Goal: Transaction & Acquisition: Purchase product/service

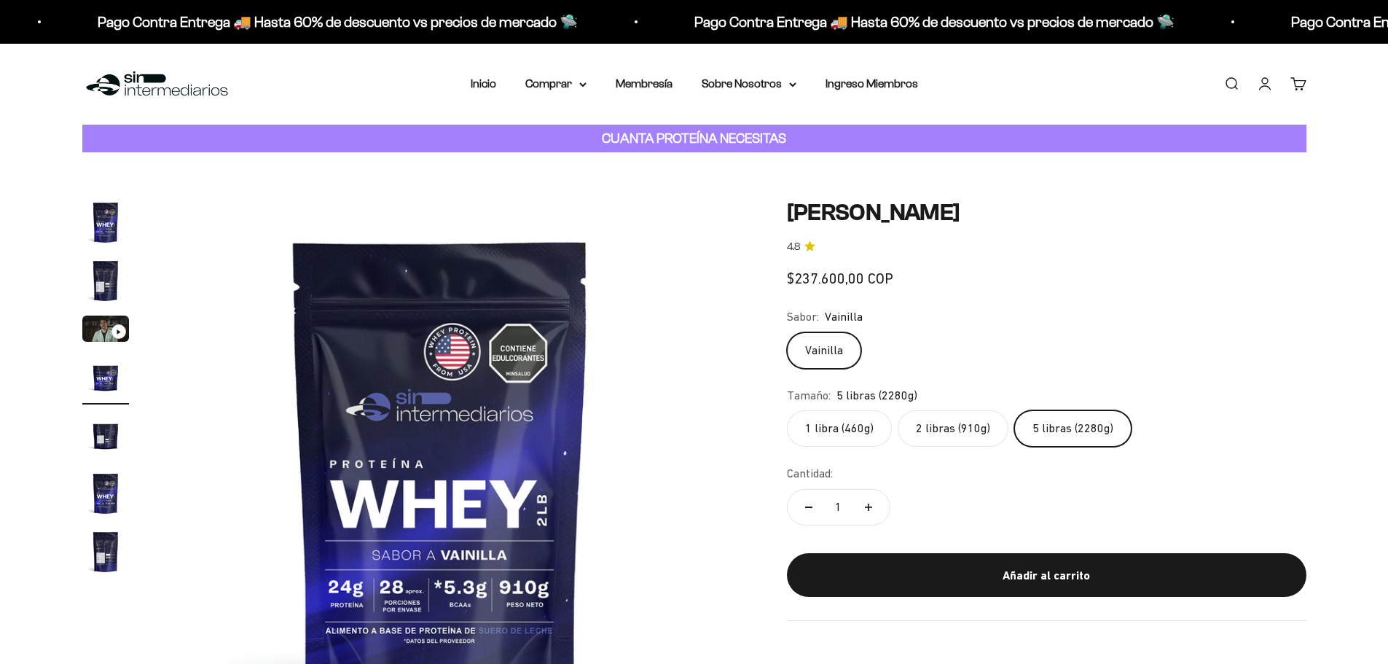
click at [942, 433] on label "2 libras (910g)" at bounding box center [953, 428] width 111 height 36
click at [787, 410] on input "2 libras (910g)" at bounding box center [786, 410] width 1 height 1
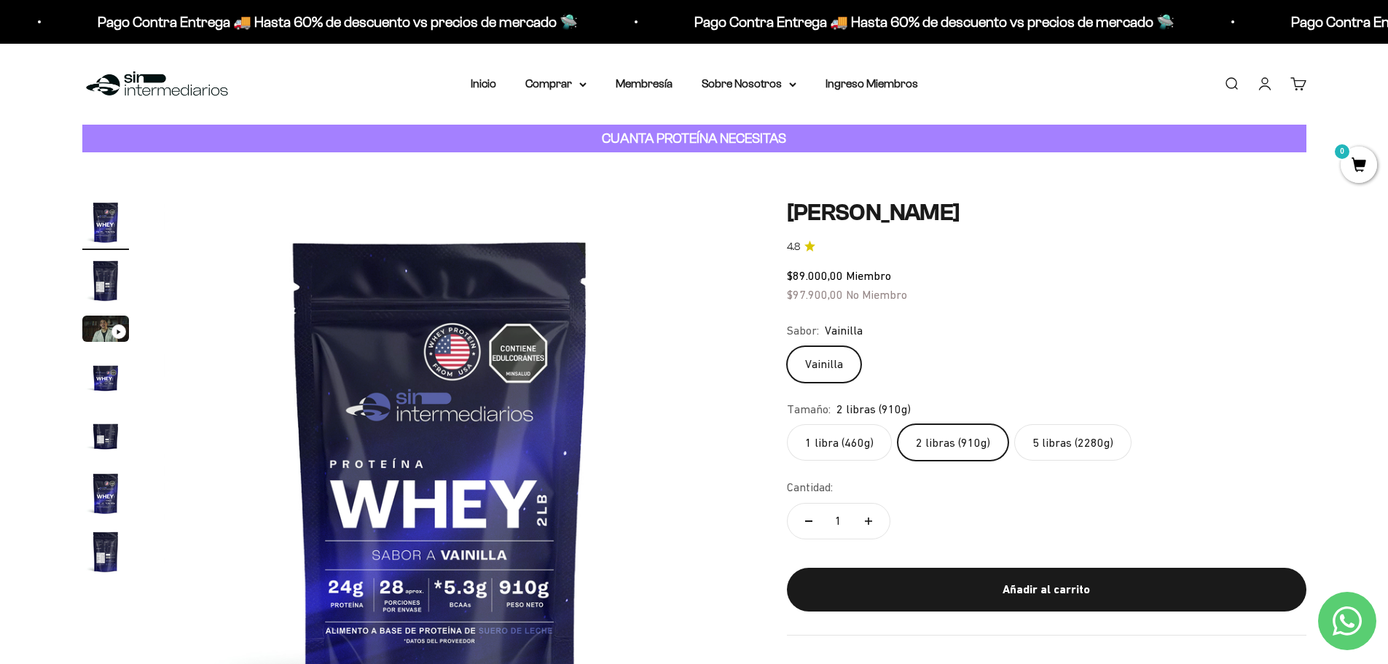
click at [1087, 445] on label "5 libras (2280g)" at bounding box center [1073, 442] width 117 height 36
click at [787, 424] on input "5 libras (2280g)" at bounding box center [786, 423] width 1 height 1
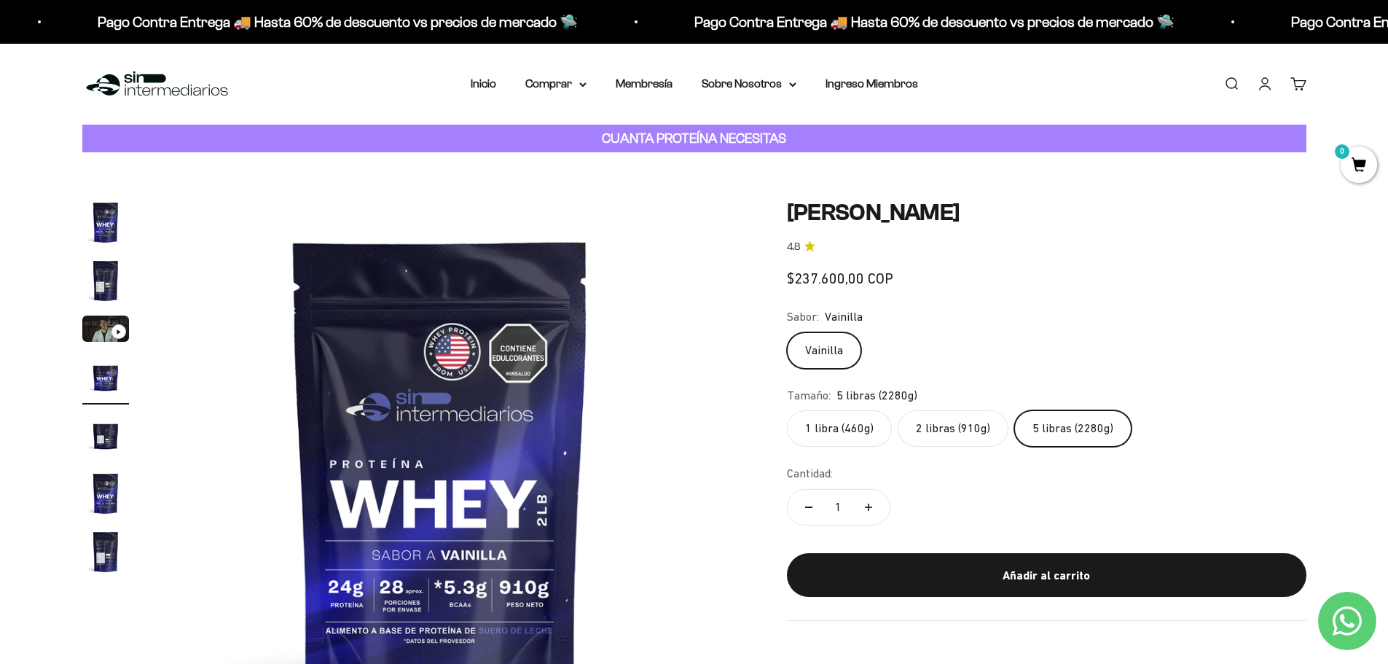
scroll to position [0, 1713]
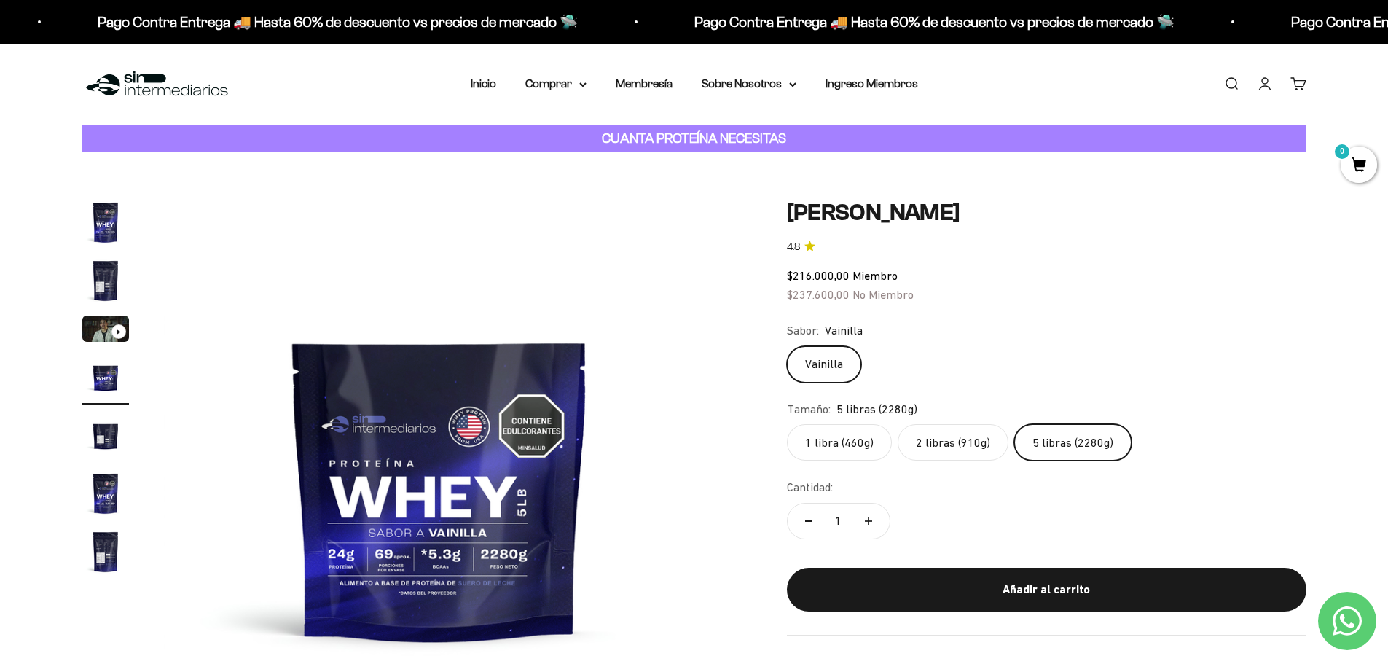
click at [957, 437] on label "2 libras (910g)" at bounding box center [953, 442] width 111 height 36
click at [787, 424] on input "2 libras (910g)" at bounding box center [786, 423] width 1 height 1
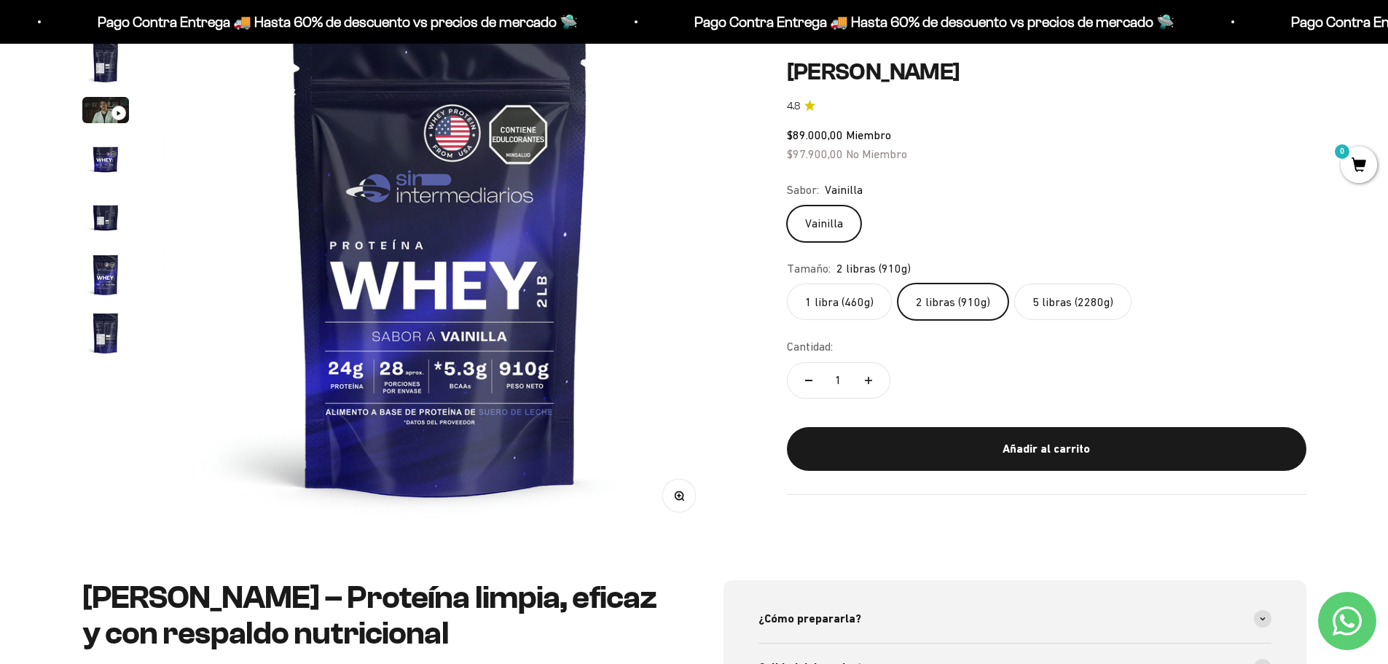
scroll to position [73, 0]
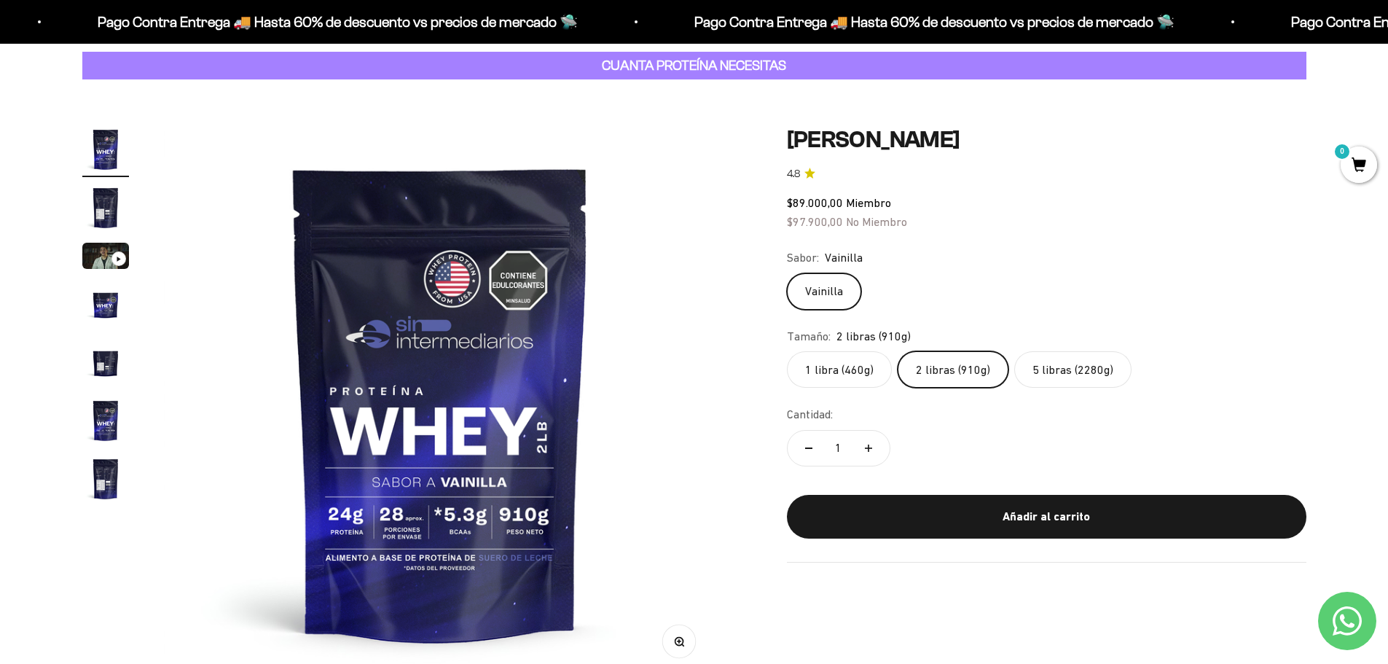
click at [1079, 376] on label "5 libras (2280g)" at bounding box center [1073, 369] width 117 height 36
click at [787, 351] on input "5 libras (2280g)" at bounding box center [786, 351] width 1 height 1
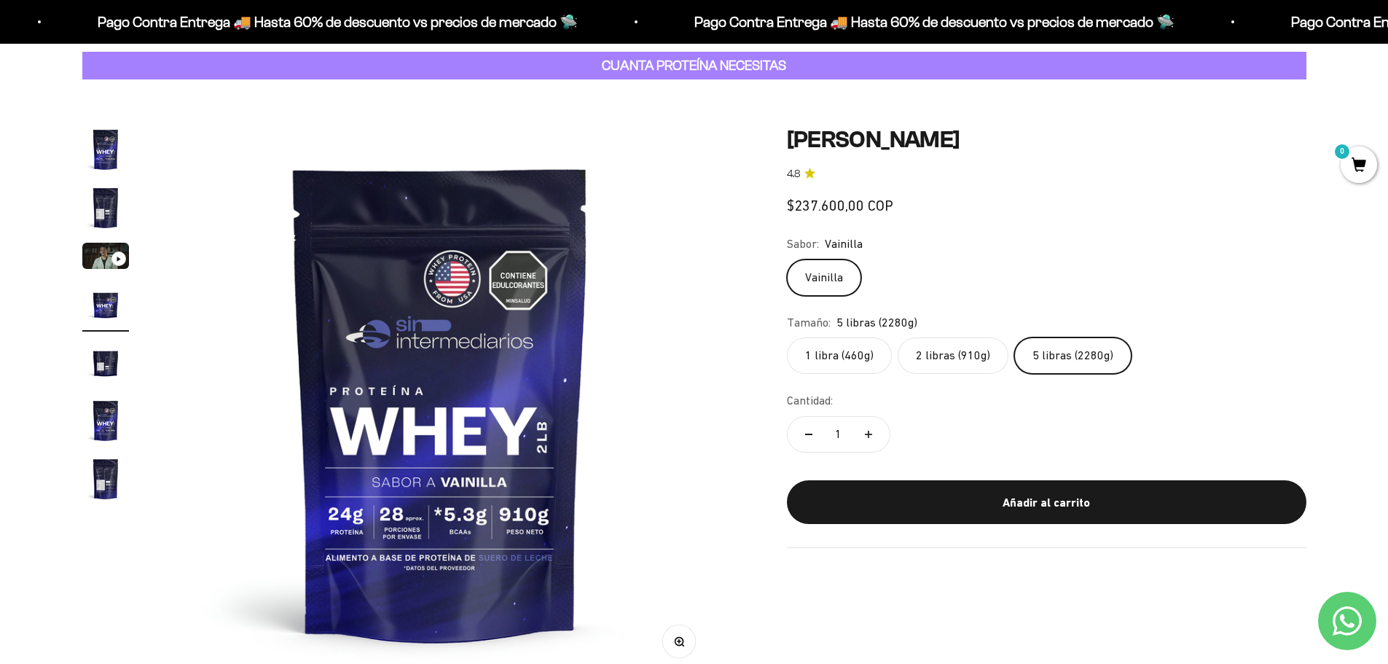
scroll to position [0, 1713]
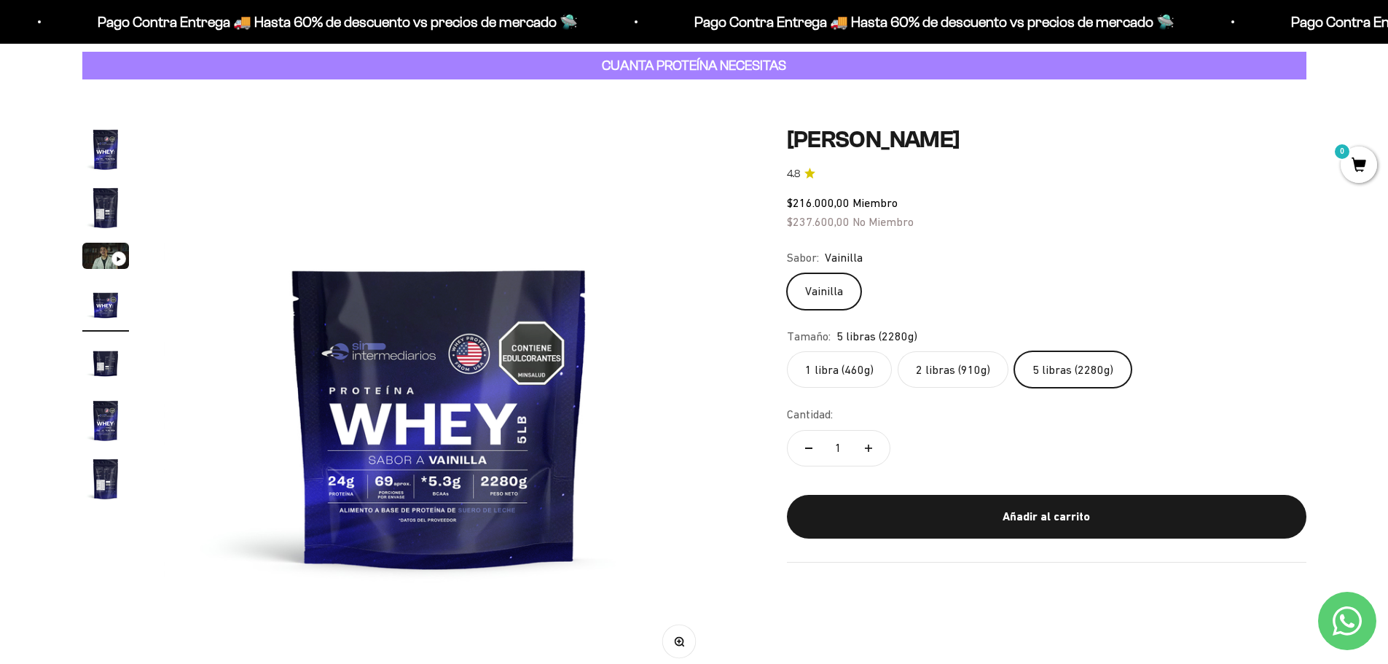
click at [925, 362] on label "2 libras (910g)" at bounding box center [953, 369] width 111 height 36
click at [787, 351] on input "2 libras (910g)" at bounding box center [786, 351] width 1 height 1
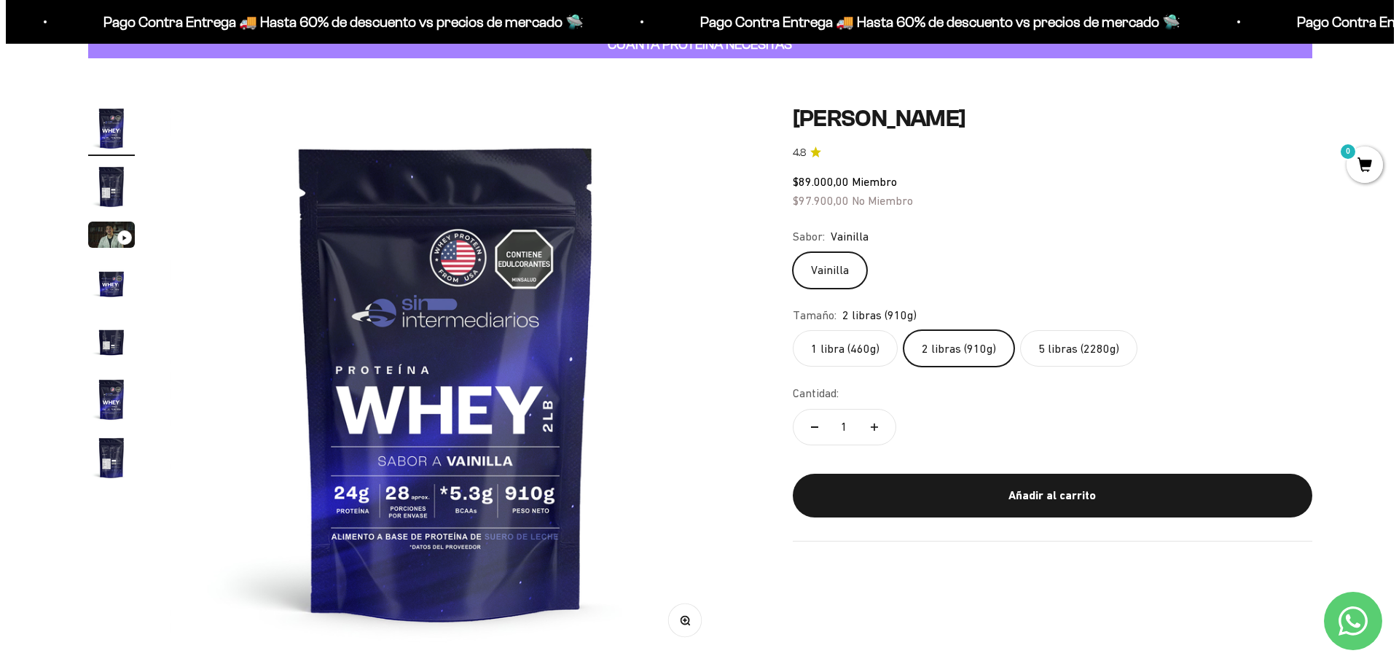
scroll to position [219, 0]
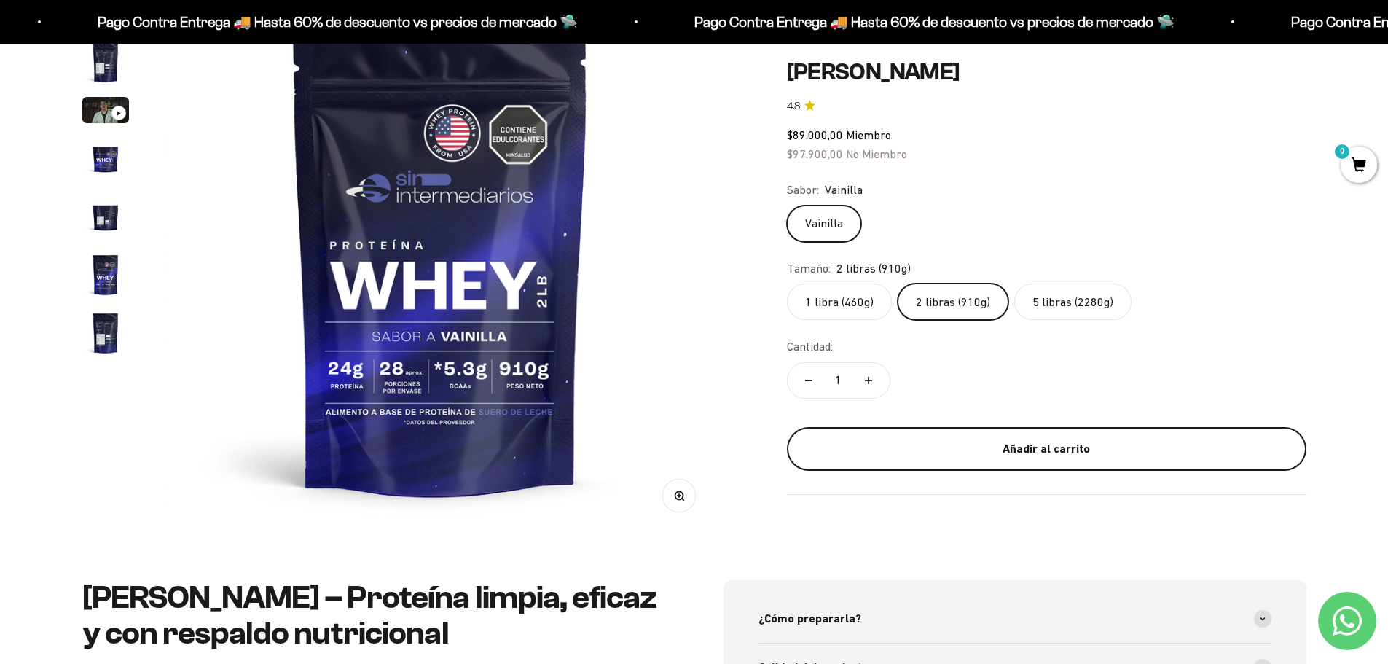
click at [1026, 441] on div "Añadir al carrito" at bounding box center [1046, 449] width 461 height 19
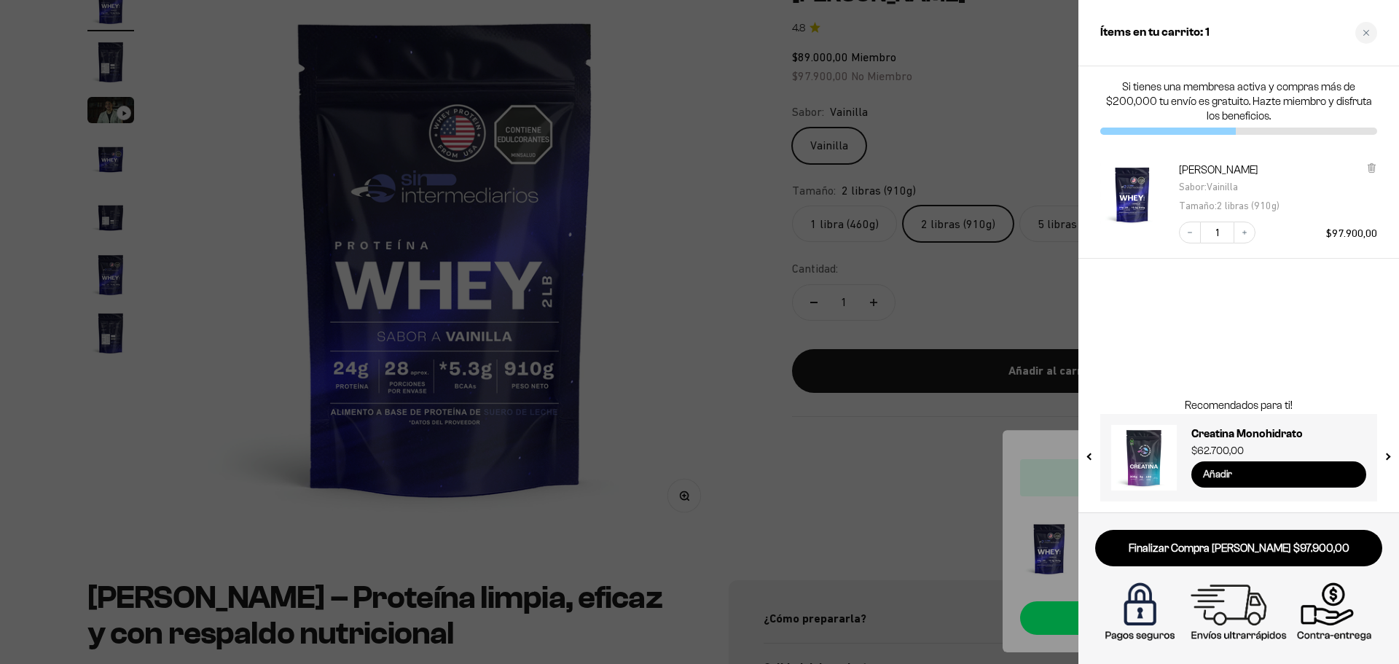
click at [1283, 476] on input "Añadir" at bounding box center [1279, 474] width 175 height 26
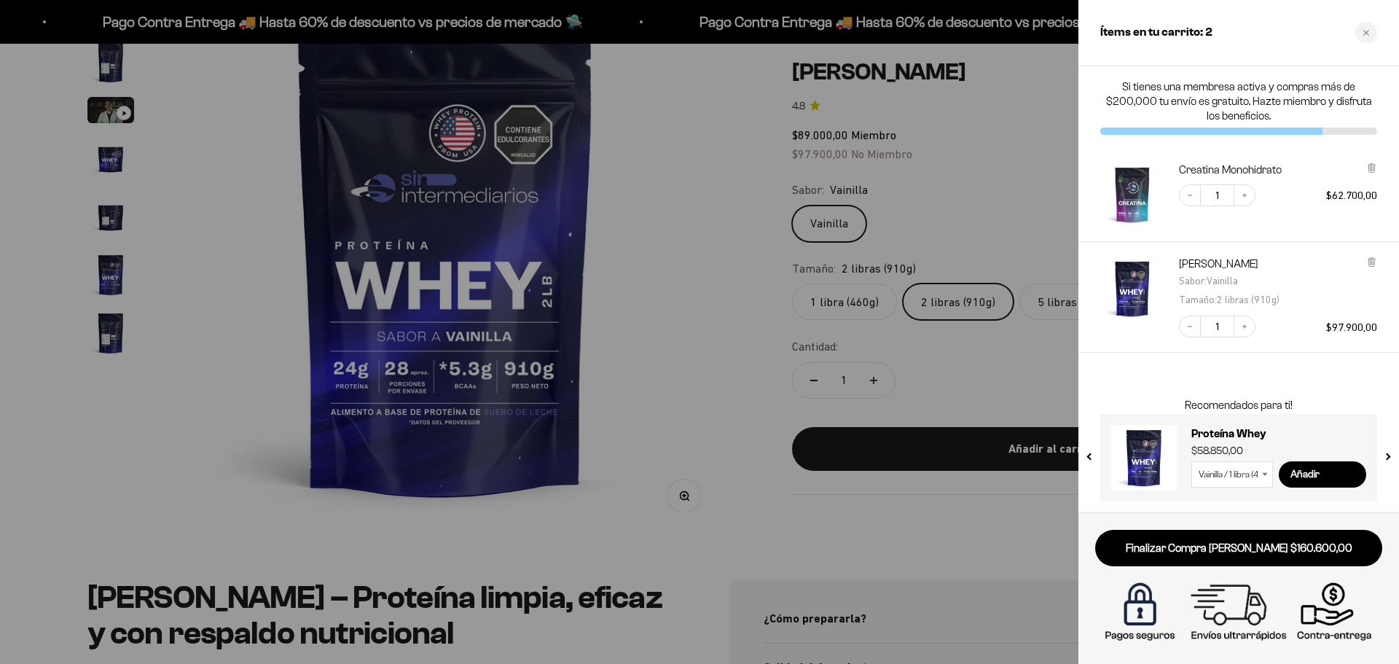
click at [1255, 542] on link "Finalizar Compra [PERSON_NAME] $160.600,00" at bounding box center [1238, 548] width 287 height 37
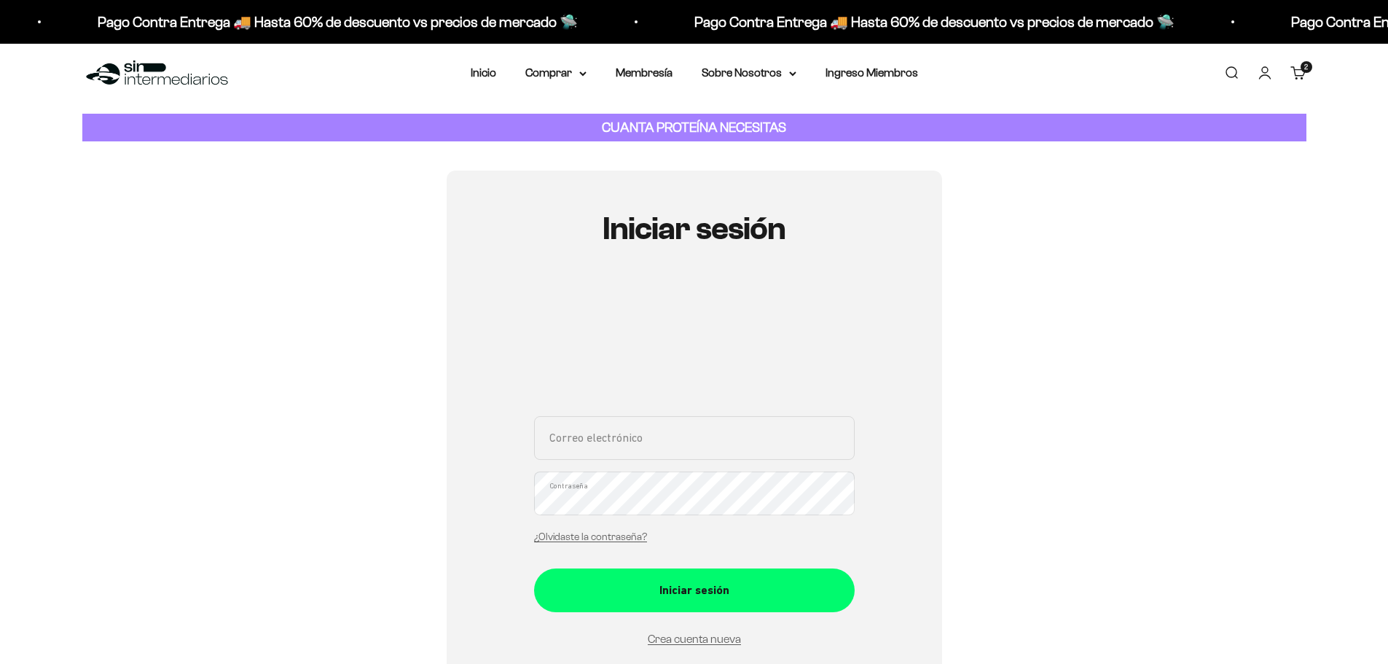
scroll to position [146, 0]
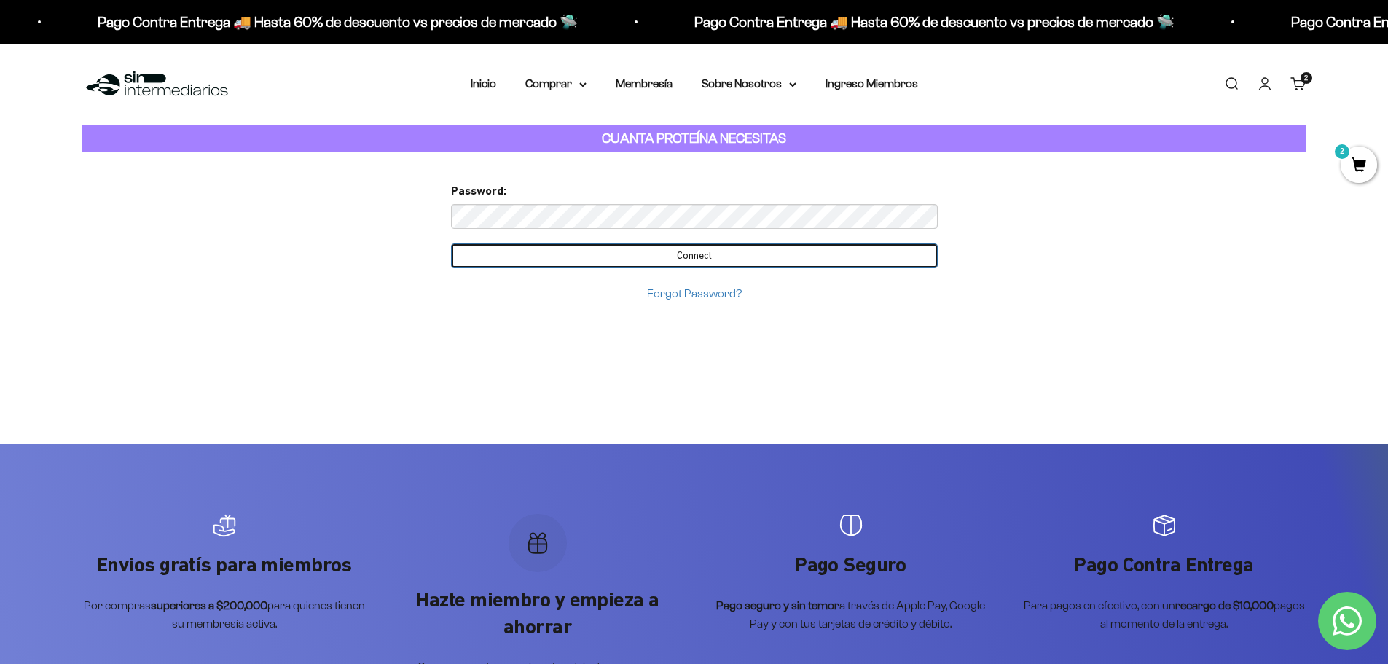
click at [718, 259] on input "Connect" at bounding box center [694, 255] width 487 height 25
click at [681, 257] on input "Connect" at bounding box center [694, 255] width 487 height 25
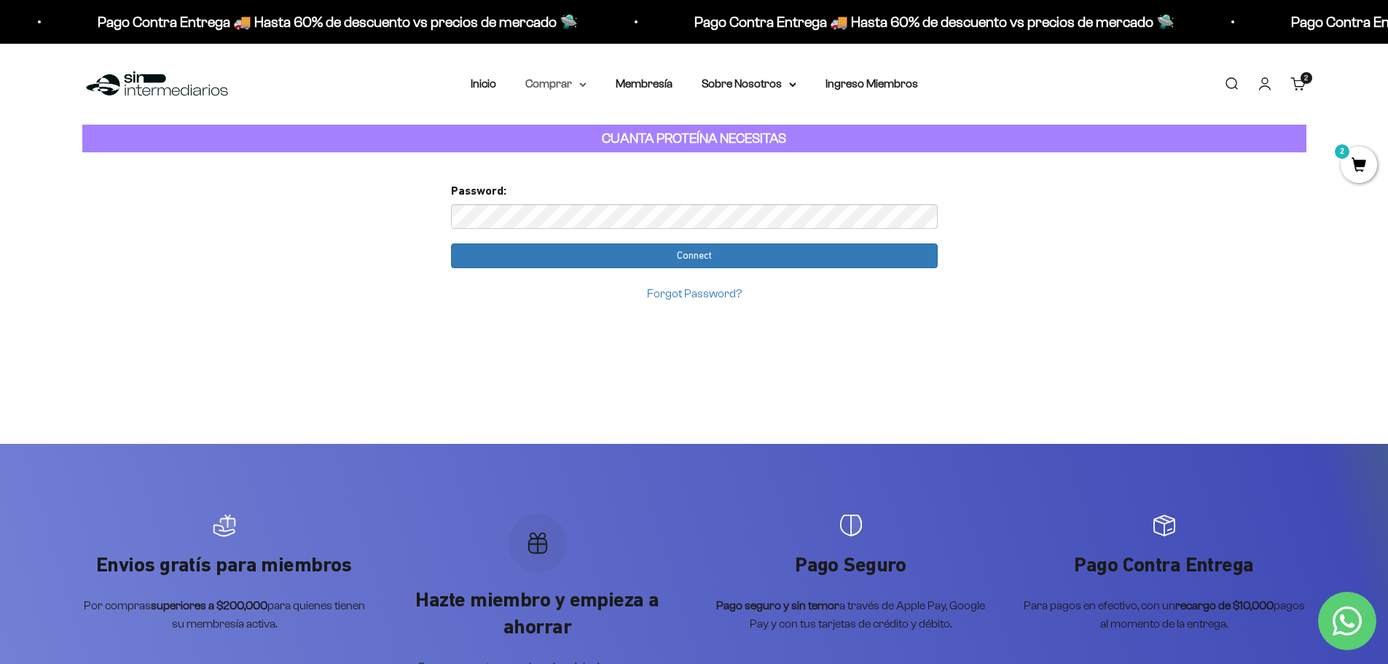
click at [571, 83] on summary "Comprar" at bounding box center [556, 83] width 61 height 19
click at [568, 126] on span "Proteínas" at bounding box center [558, 130] width 49 height 12
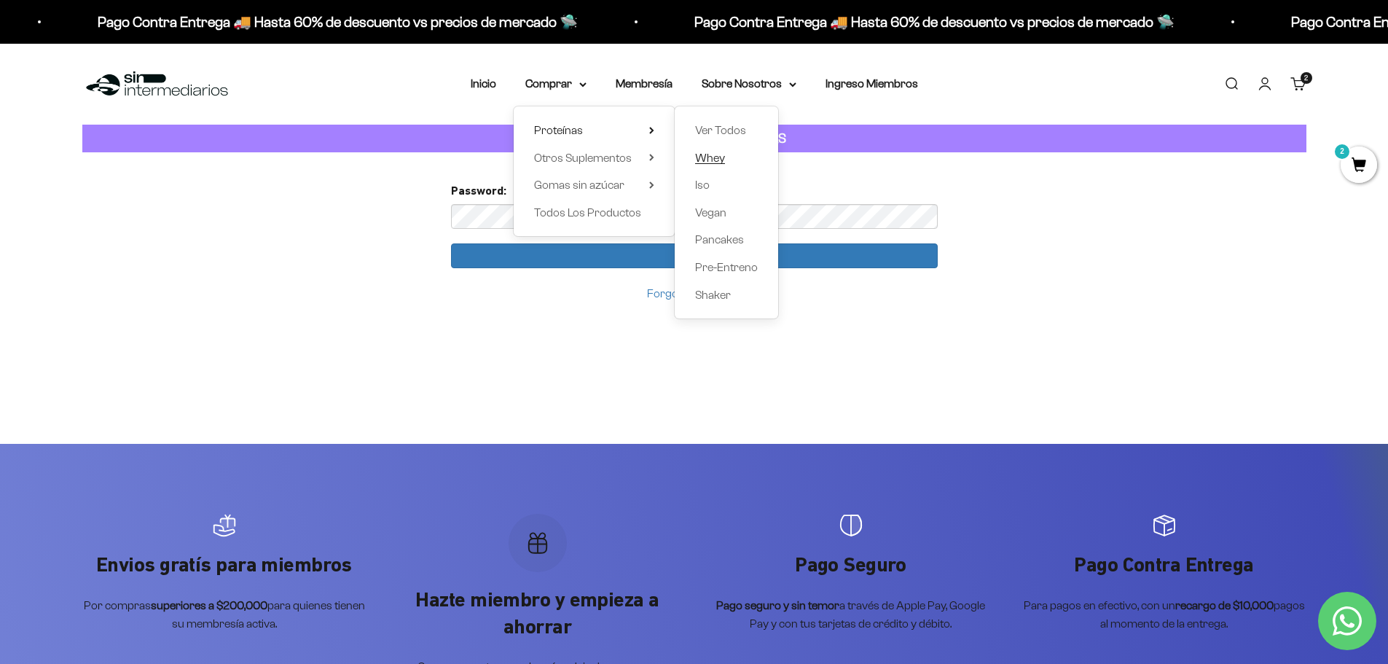
click at [716, 160] on span "Whey" at bounding box center [710, 158] width 30 height 12
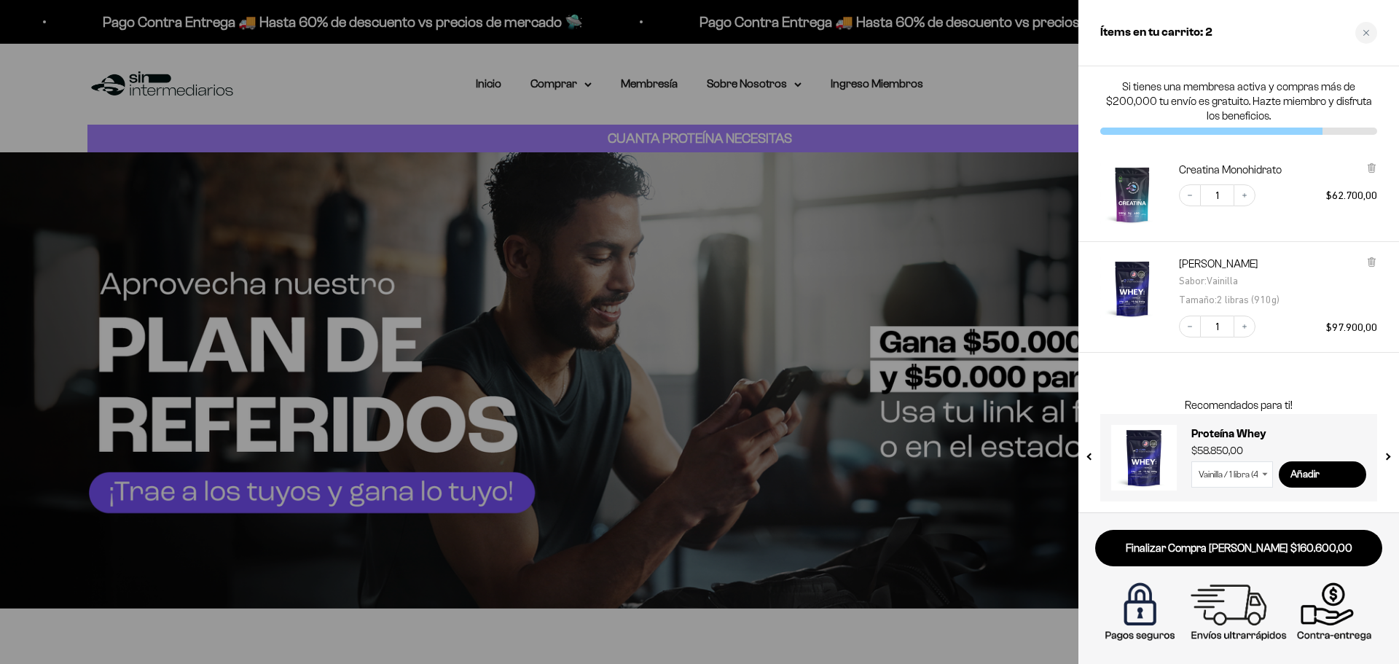
click at [1189, 544] on link "Finalizar Compra [PERSON_NAME] $160.600,00" at bounding box center [1238, 548] width 287 height 37
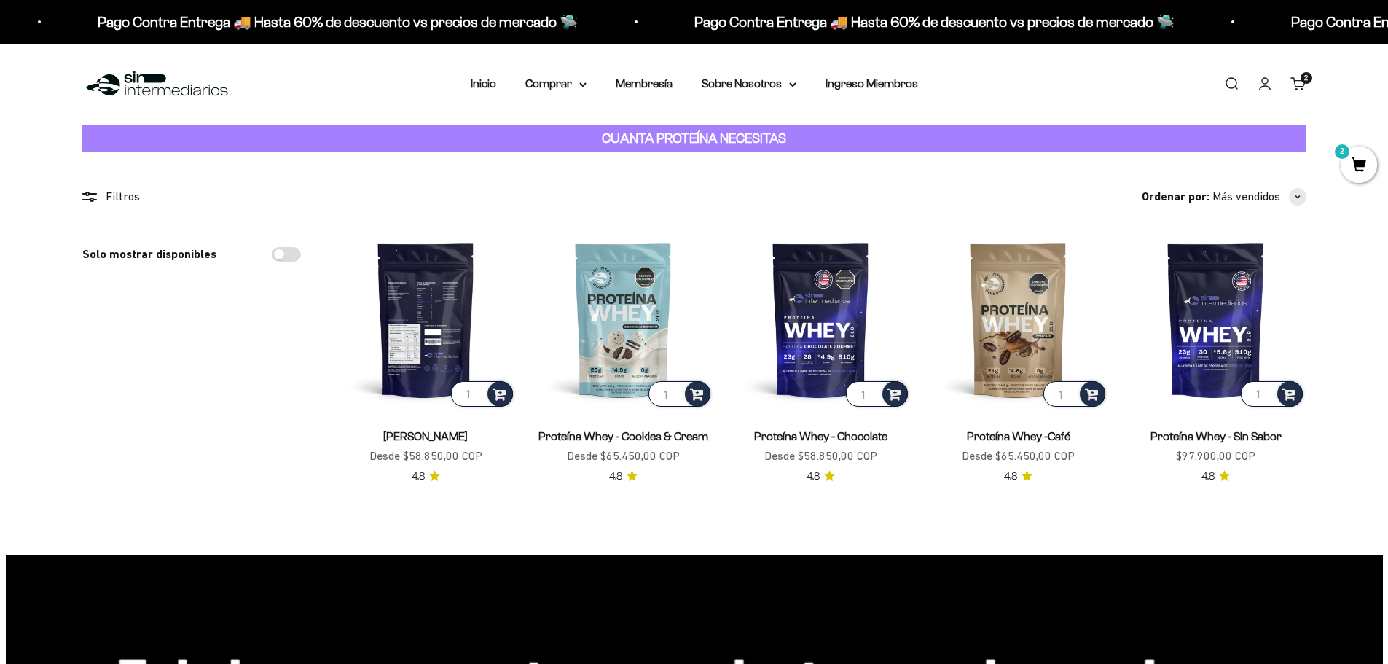
click at [402, 308] on img at bounding box center [426, 320] width 180 height 180
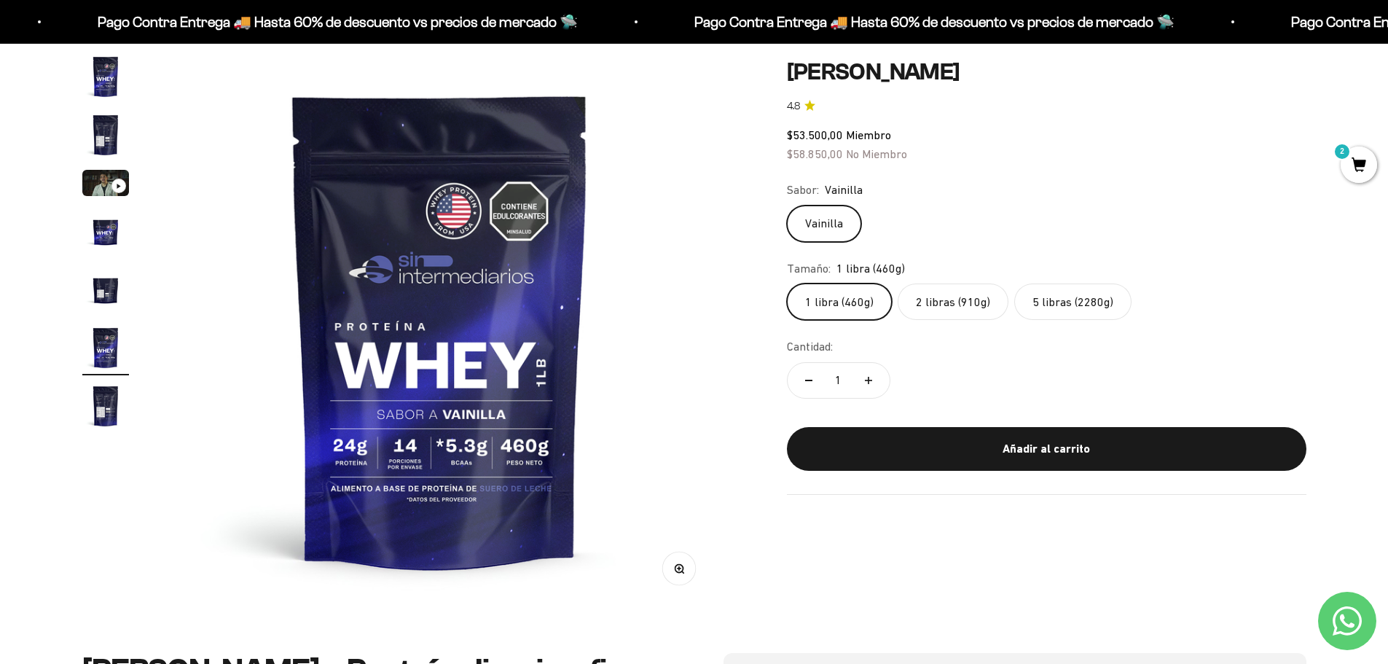
click at [960, 299] on label "2 libras (910g)" at bounding box center [953, 302] width 111 height 36
click at [787, 284] on input "2 libras (910g)" at bounding box center [786, 283] width 1 height 1
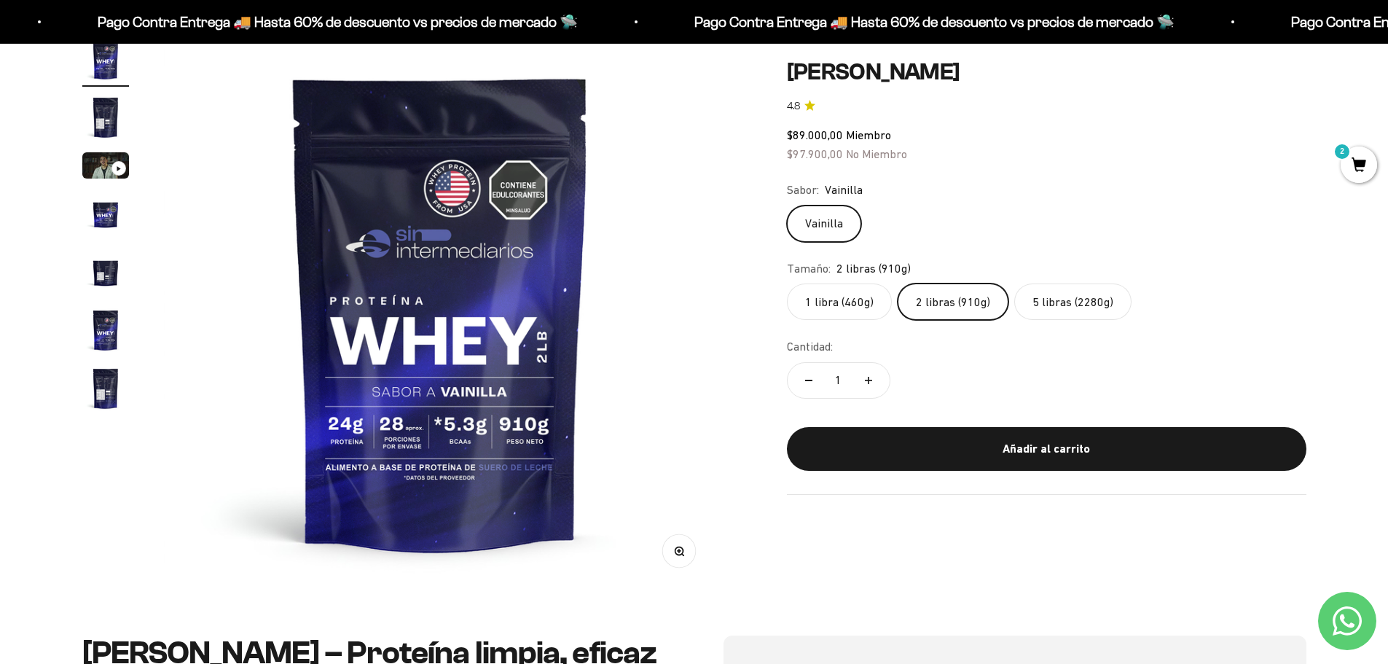
scroll to position [73, 0]
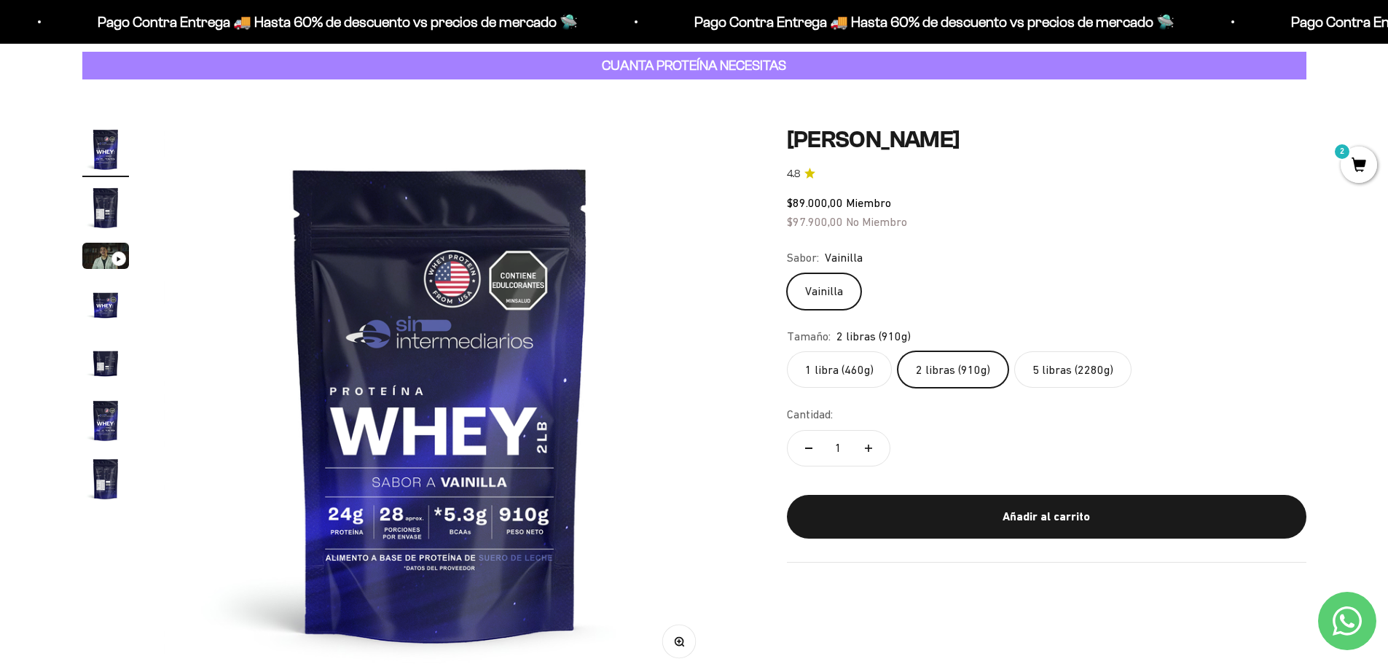
click at [103, 479] on img "Ir al artículo 7" at bounding box center [105, 479] width 47 height 47
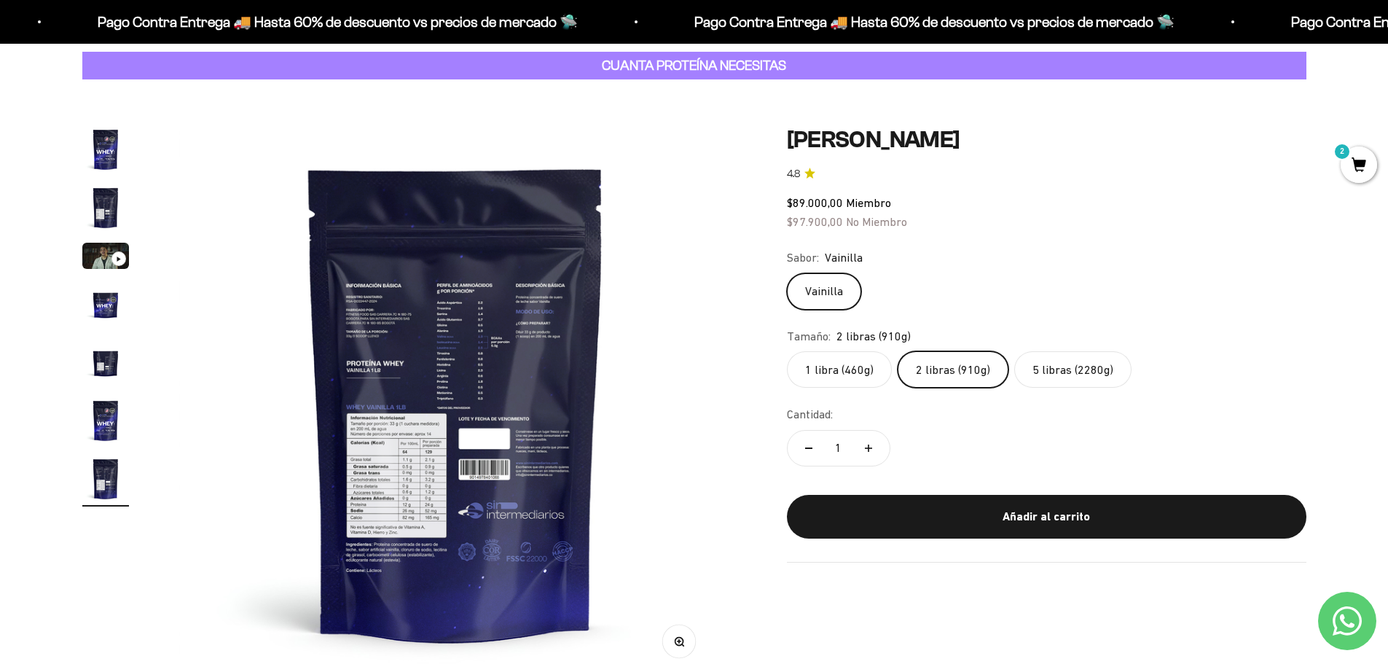
scroll to position [0, 3425]
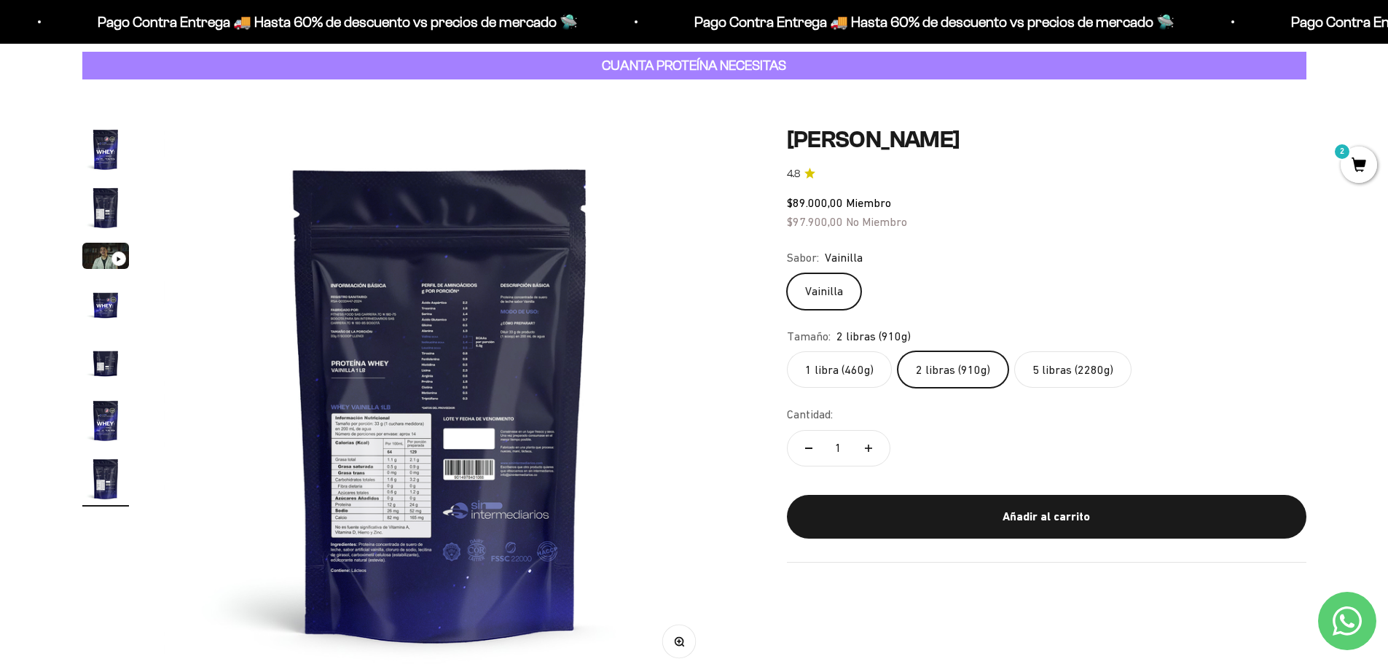
click at [454, 376] on img at bounding box center [440, 402] width 553 height 553
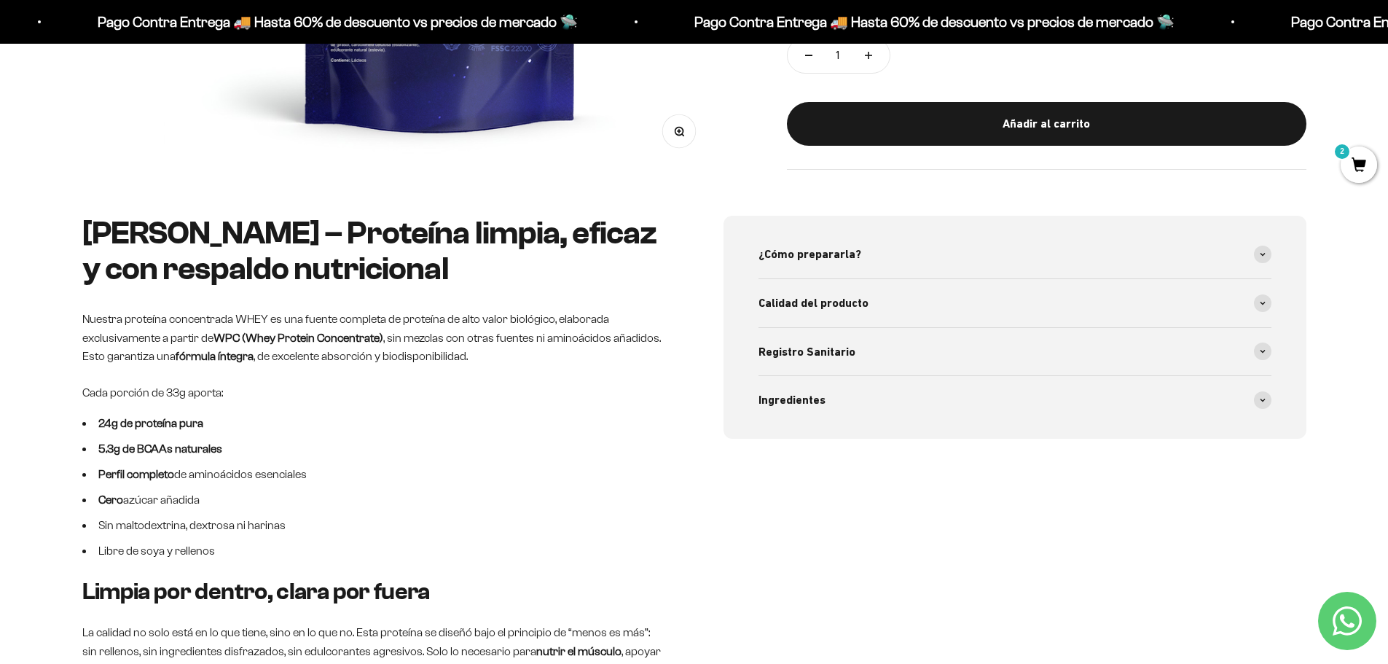
scroll to position [510, 0]
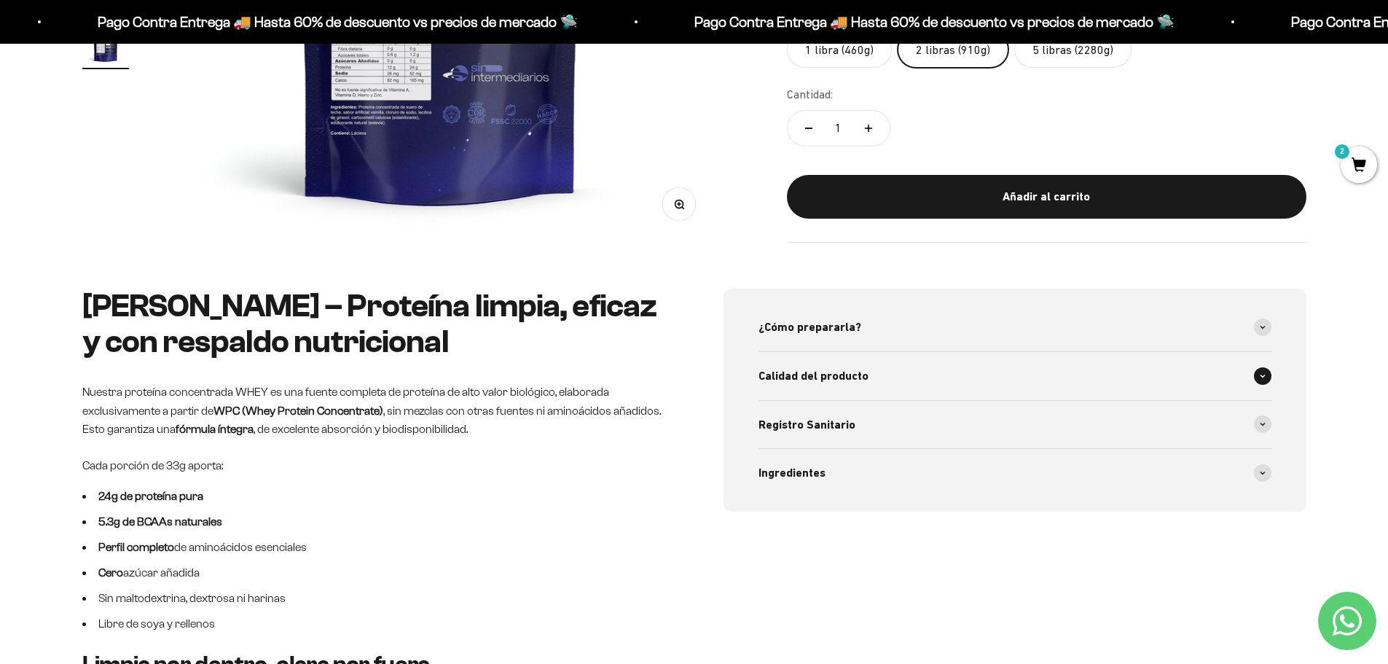
click at [1256, 383] on div "Calidad del producto" at bounding box center [1015, 376] width 513 height 48
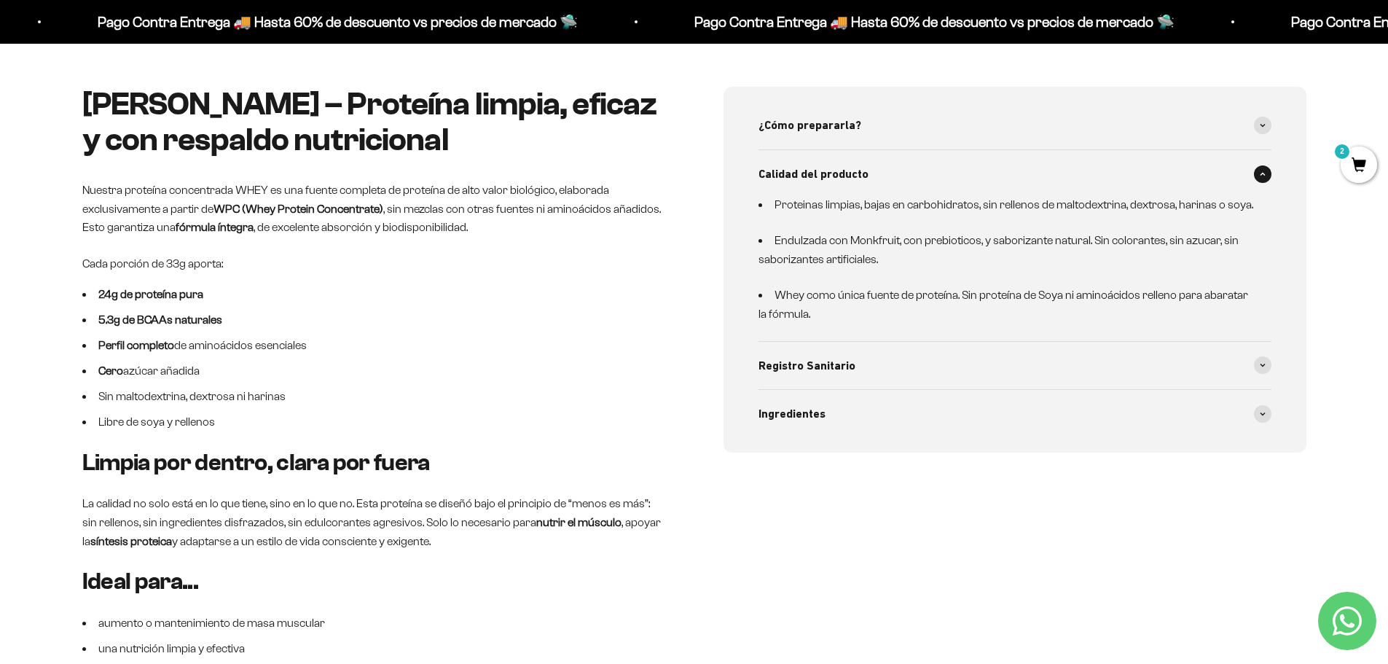
scroll to position [729, 0]
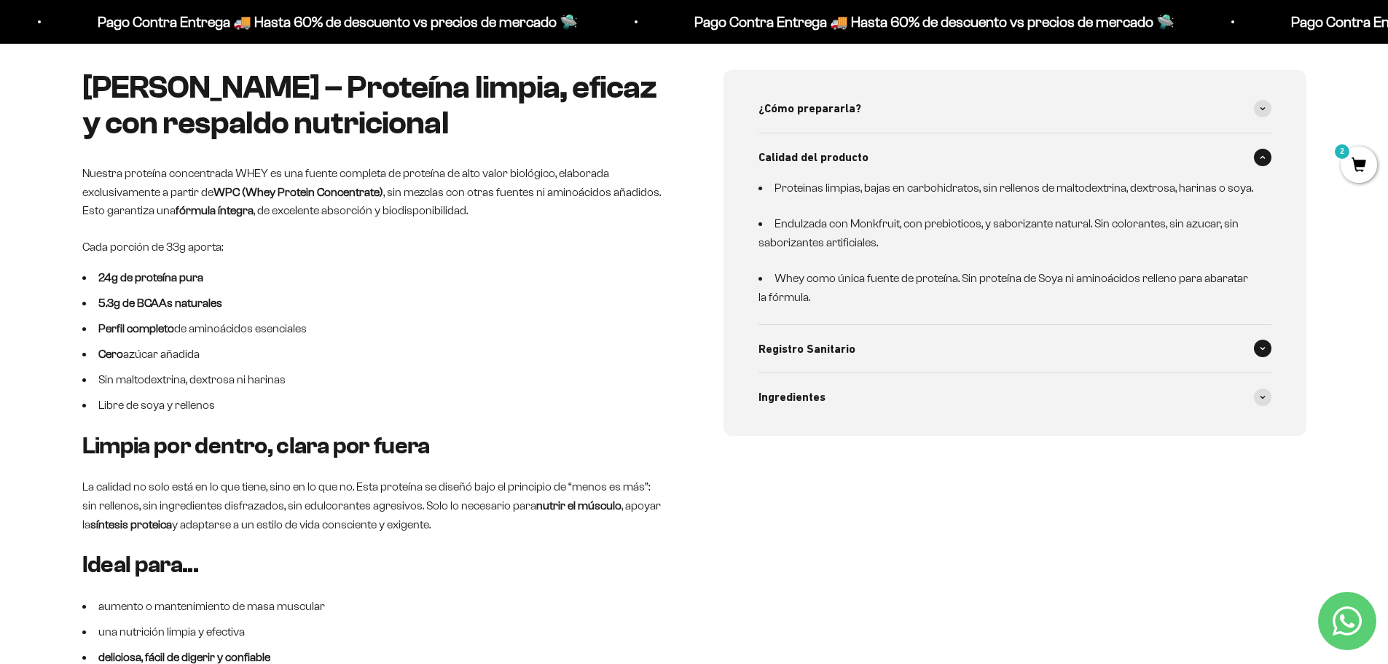
click at [1260, 350] on icon at bounding box center [1263, 348] width 6 height 4
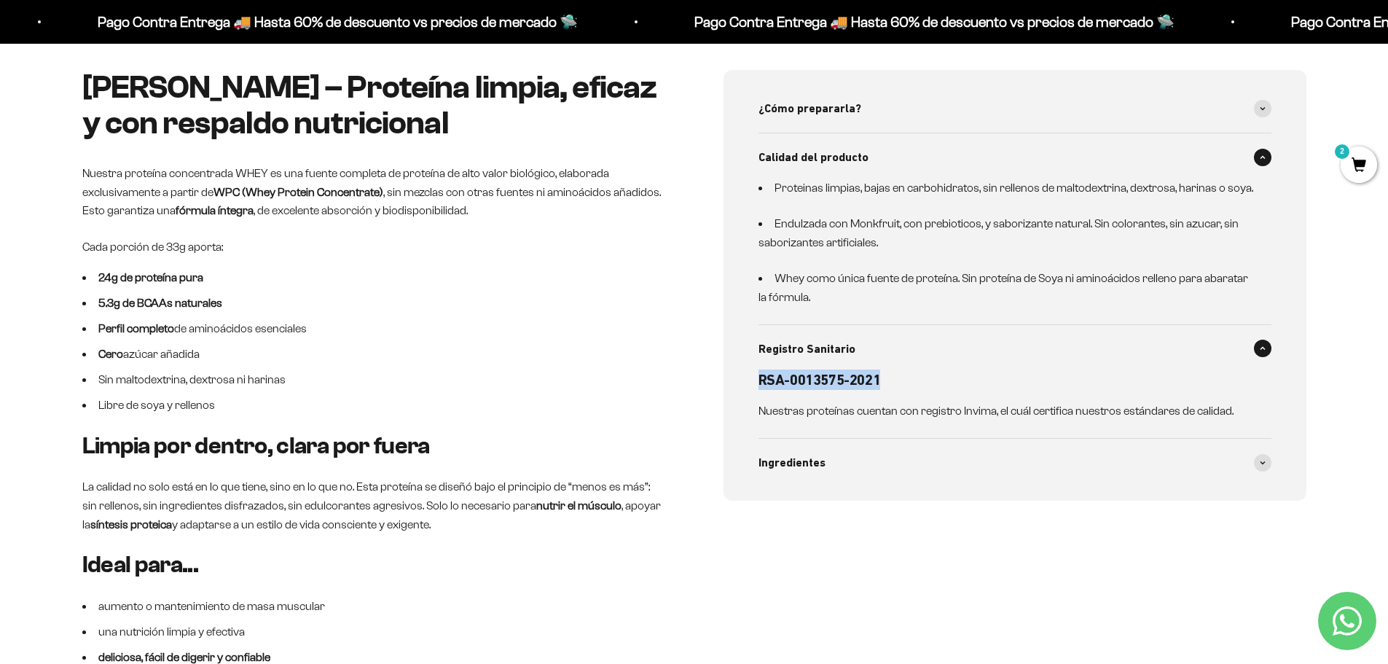
drag, startPoint x: 881, startPoint y: 378, endPoint x: 756, endPoint y: 378, distance: 125.4
click at [756, 378] on div "¿Cómo prepararla? 1 scoop (33g) mezclado en 200-250ml de agua fría o leche(sí, …" at bounding box center [1015, 285] width 583 height 431
copy h6 "RSA-0013575-2021"
